Goal: Task Accomplishment & Management: Manage account settings

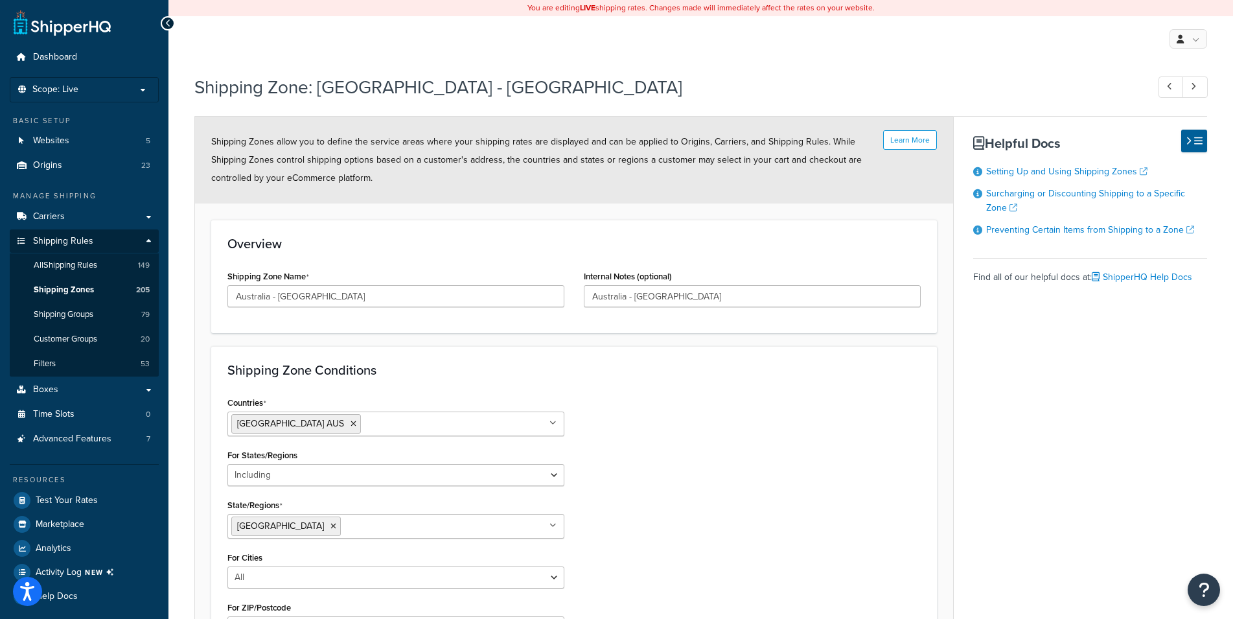
select select "including"
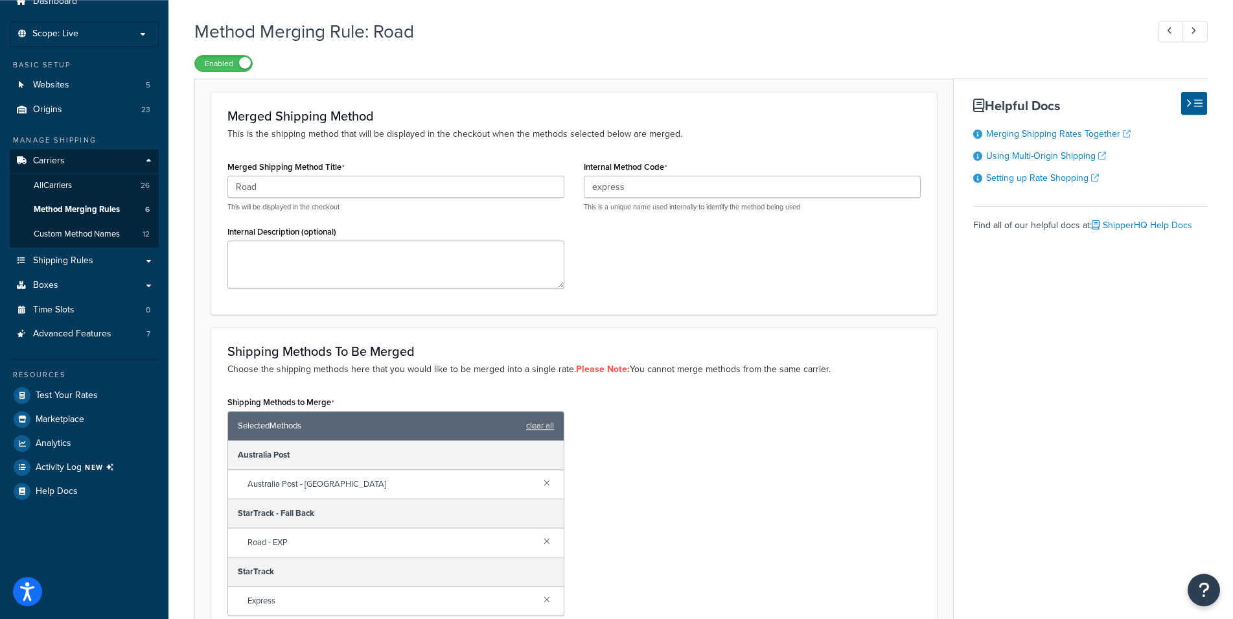
scroll to position [36, 0]
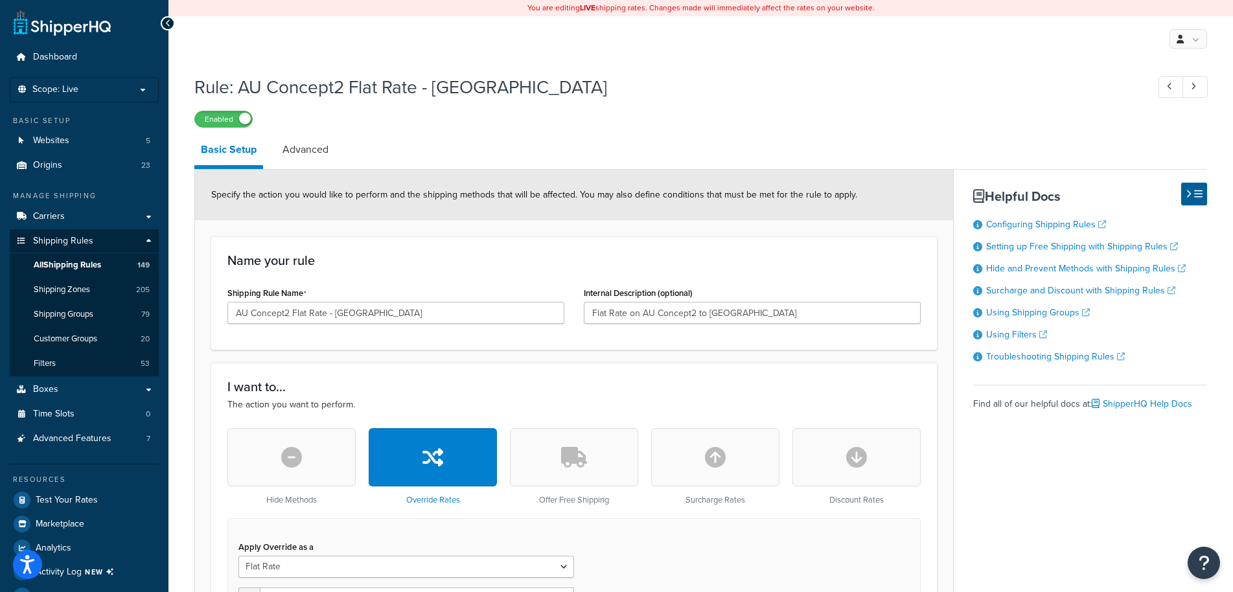
select select "ITEM"
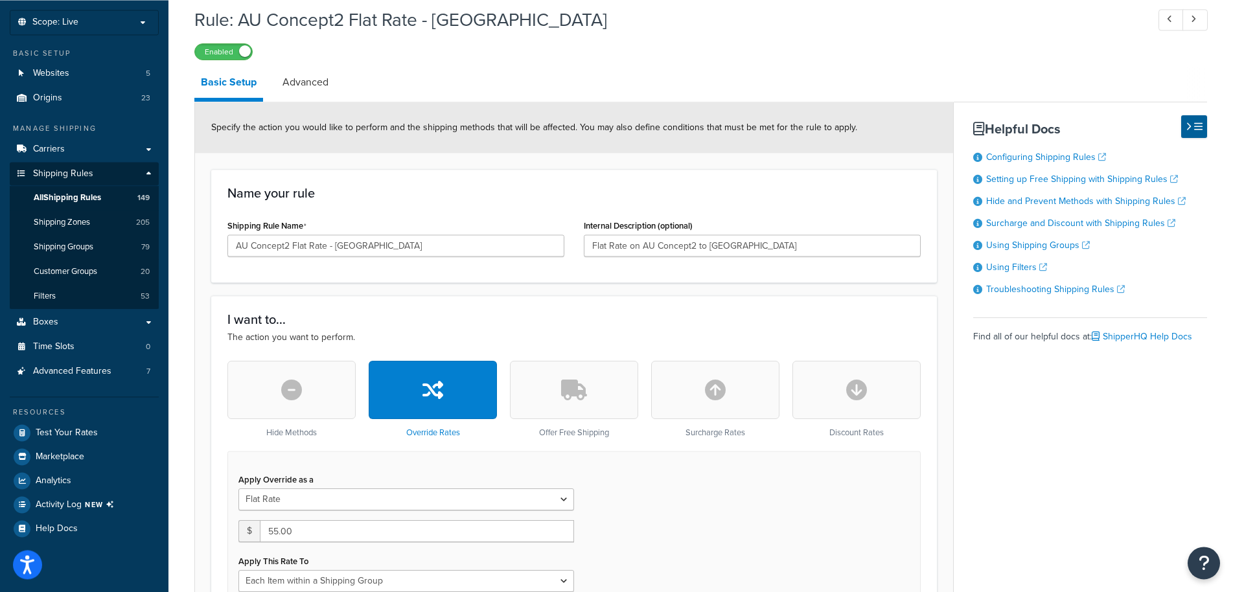
scroll to position [86, 0]
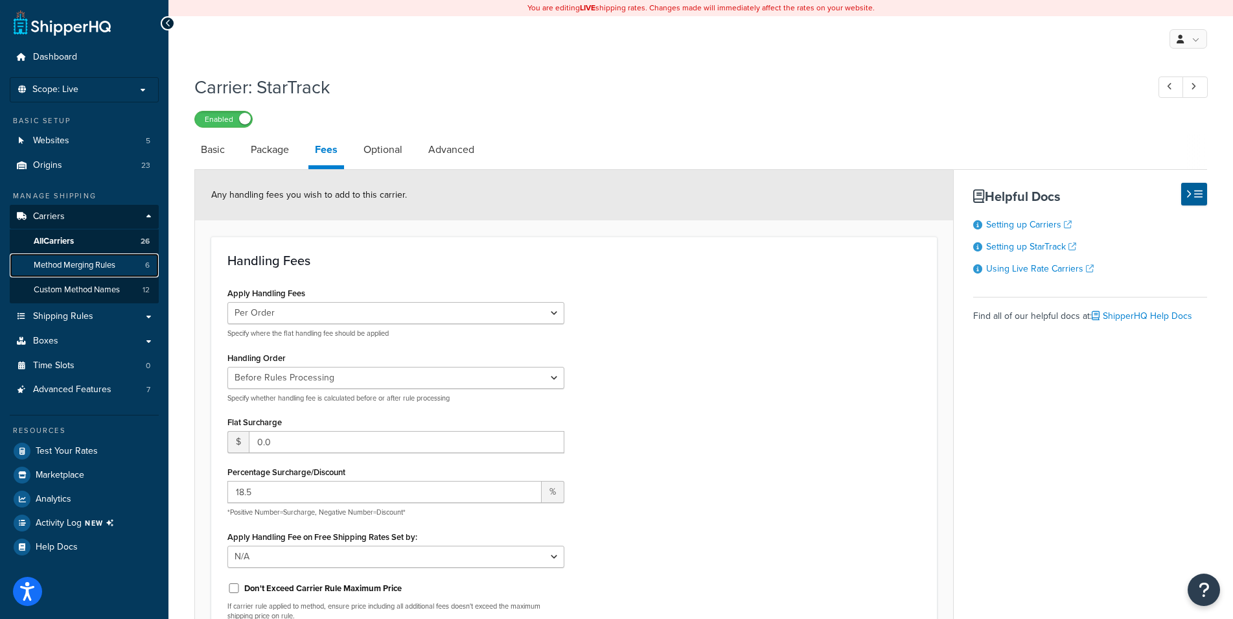
click at [87, 264] on span "Method Merging Rules" at bounding box center [75, 265] width 82 height 11
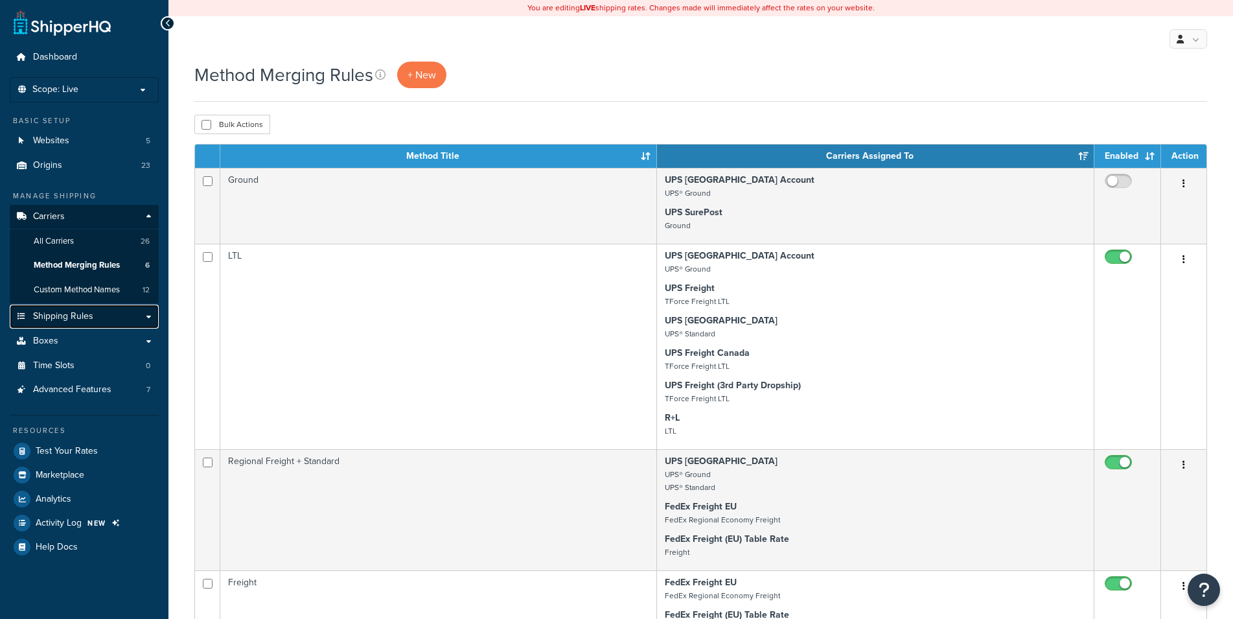
click at [72, 316] on span "Shipping Rules" at bounding box center [63, 316] width 60 height 11
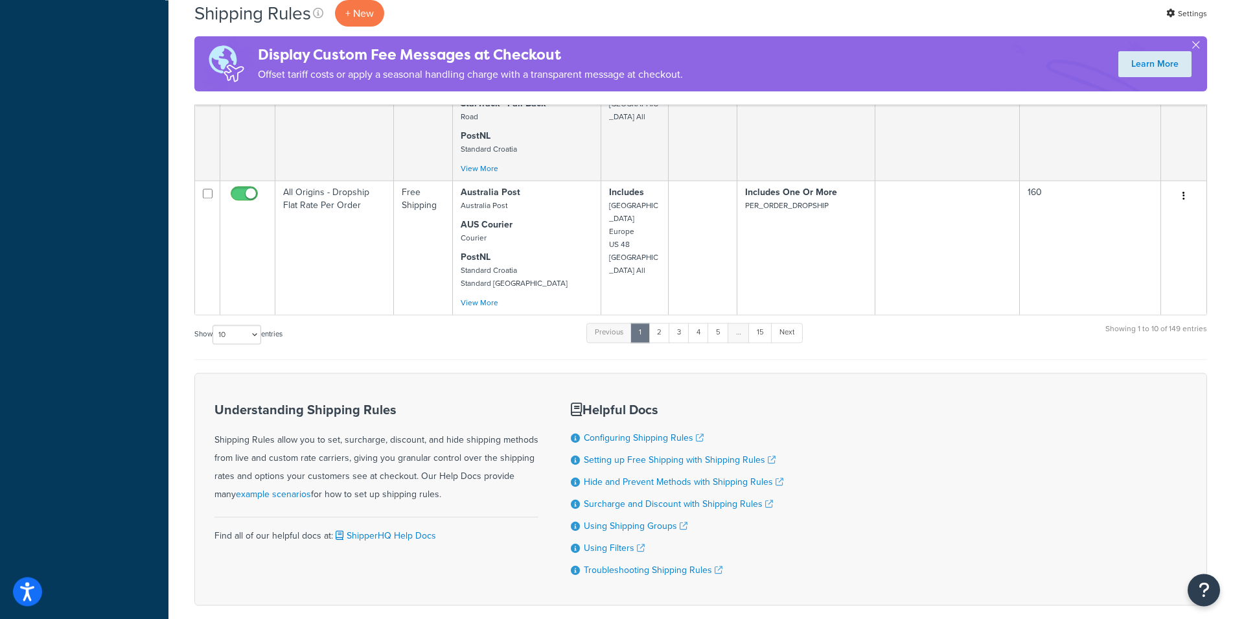
scroll to position [1282, 0]
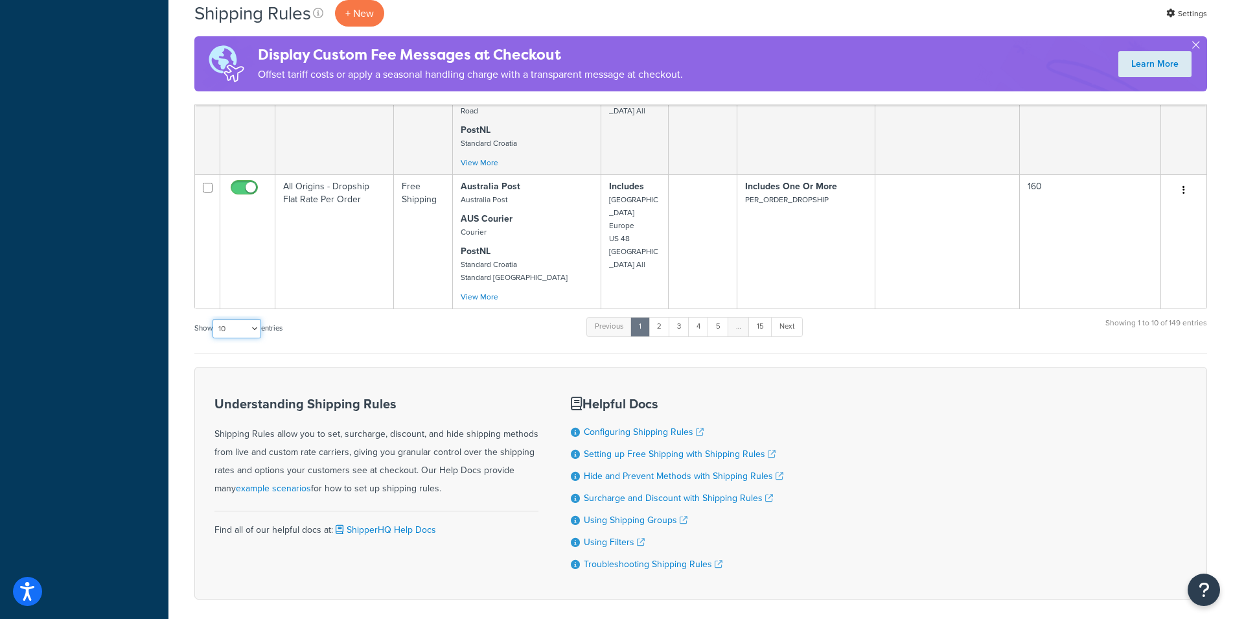
click at [213, 319] on select "10 15 25 50 100 1000" at bounding box center [237, 328] width 49 height 19
select select "1000"
click option "1000" at bounding box center [0, 0] width 0 height 0
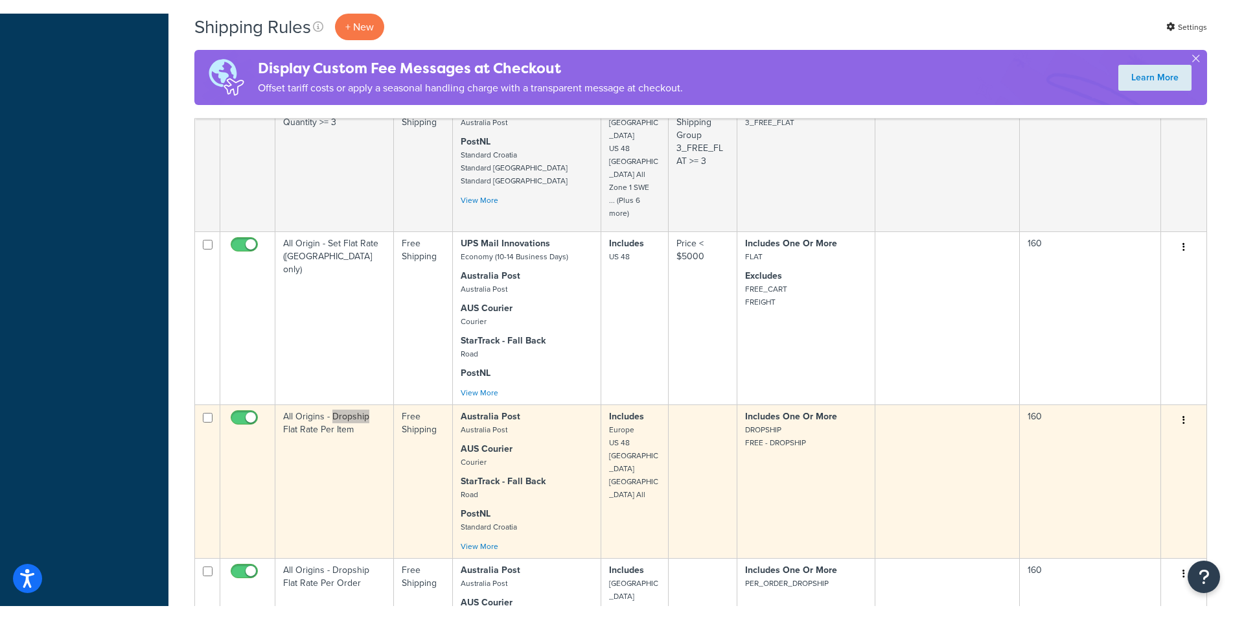
scroll to position [895, 0]
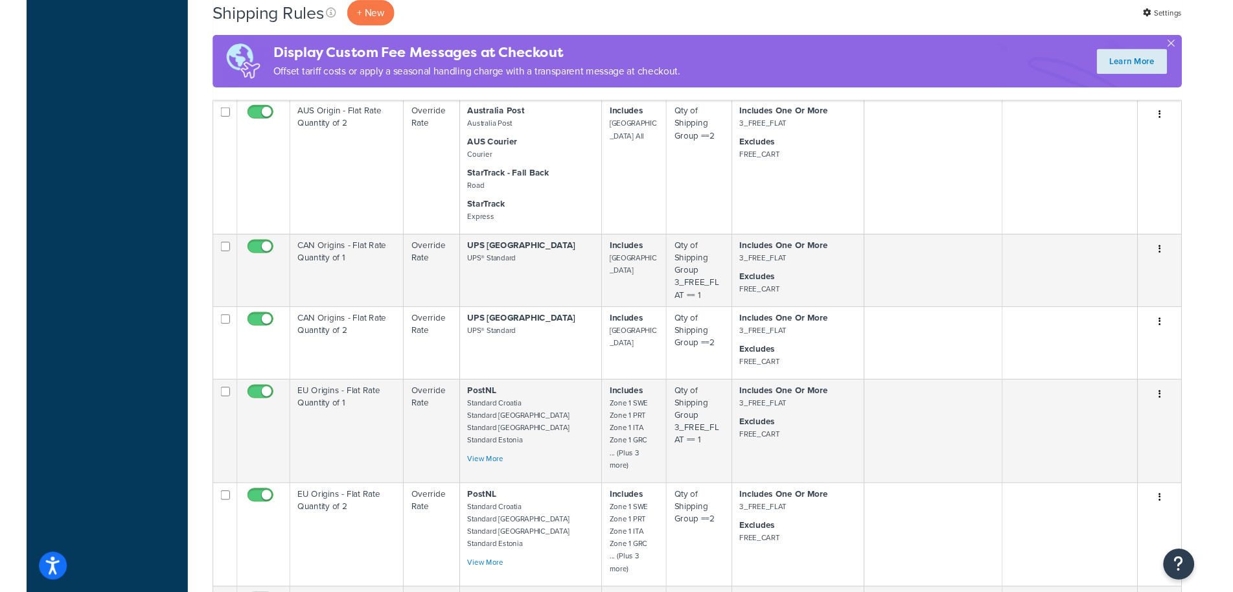
scroll to position [2812, 0]
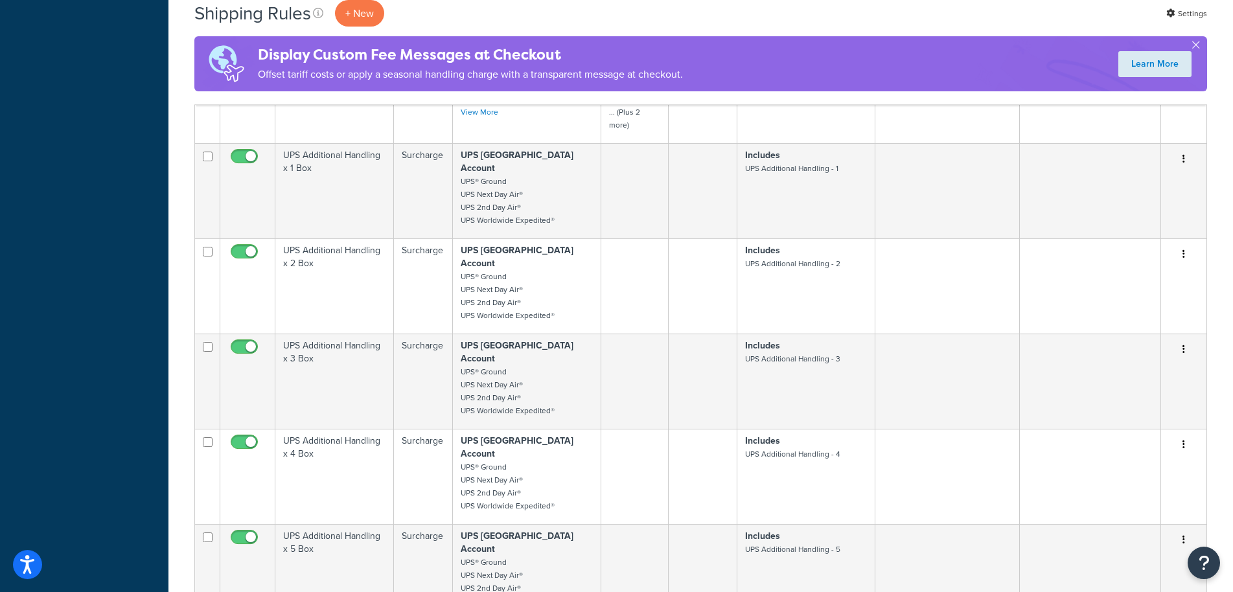
scroll to position [10440, 0]
